Goal: Task Accomplishment & Management: Use online tool/utility

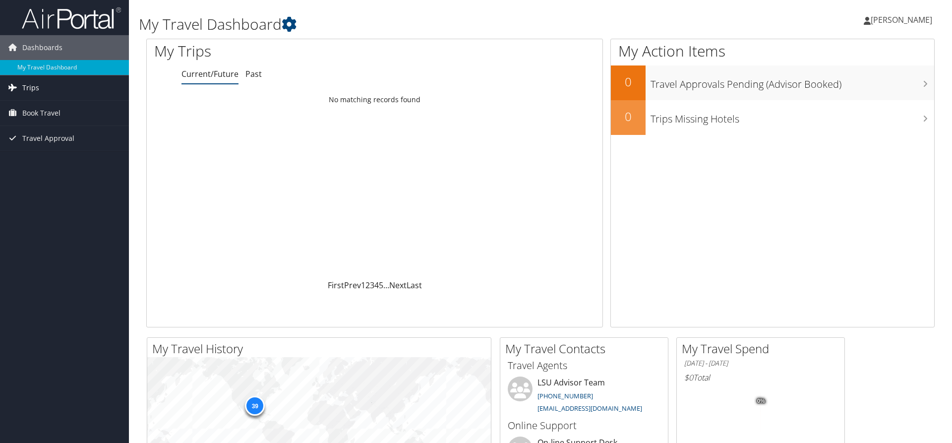
click at [47, 85] on link "Trips" at bounding box center [64, 87] width 129 height 25
click at [30, 108] on link "Current/Future Trips" at bounding box center [64, 107] width 129 height 15
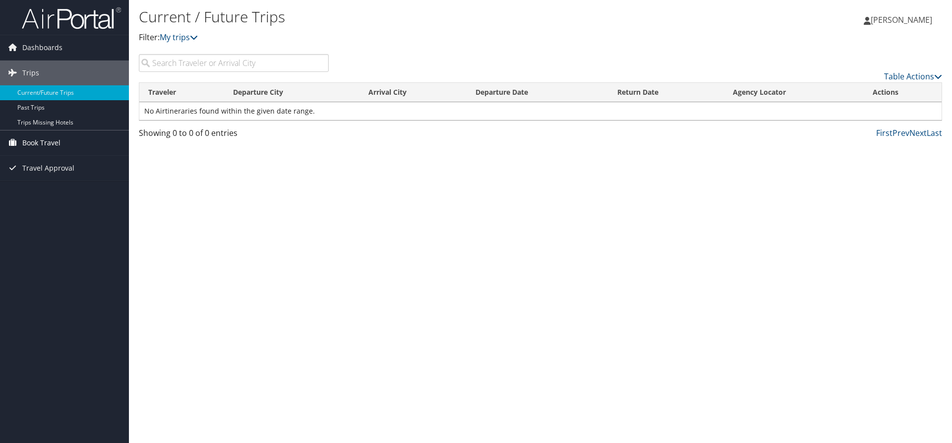
click at [84, 136] on link "Book Travel" at bounding box center [64, 142] width 129 height 25
click at [55, 178] on link "Book/Manage Online Trips" at bounding box center [64, 177] width 129 height 15
